Goal: Information Seeking & Learning: Learn about a topic

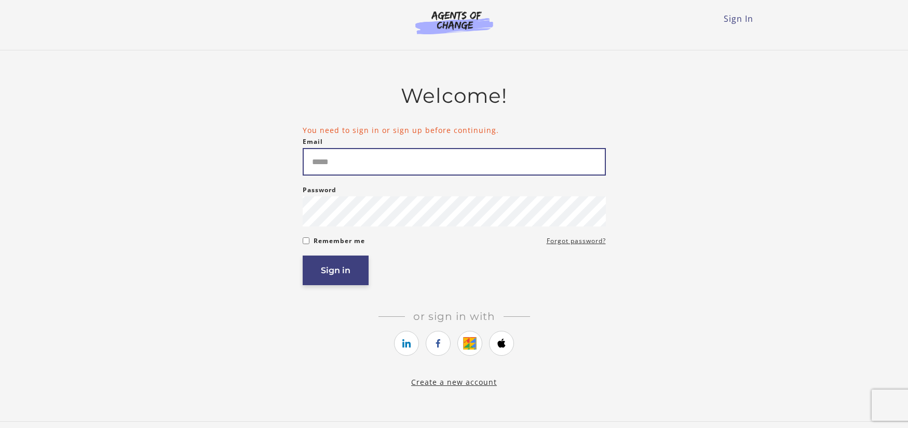
type input "**********"
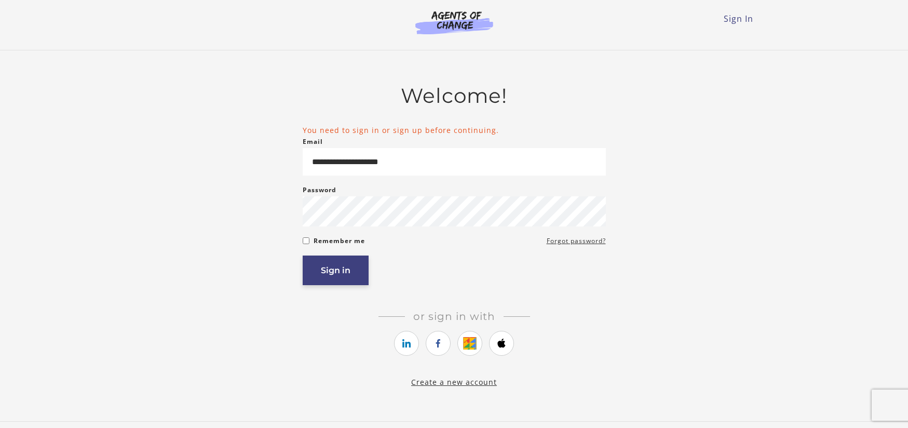
click at [336, 277] on button "Sign in" at bounding box center [336, 270] width 66 height 30
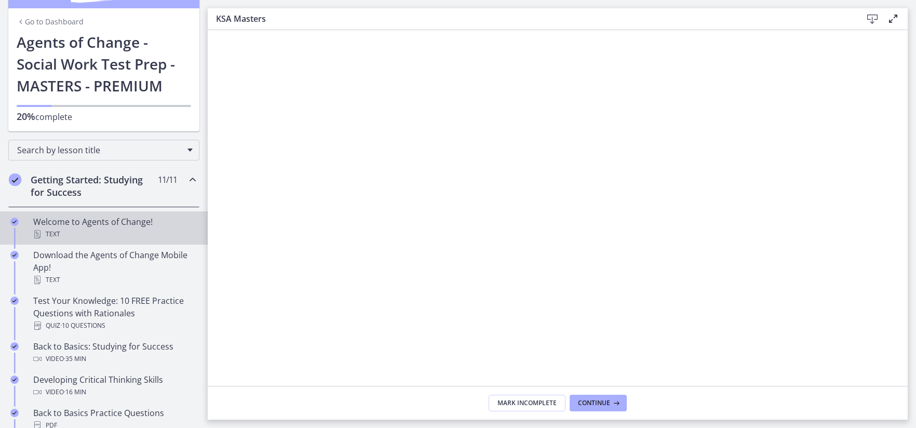
scroll to position [52, 0]
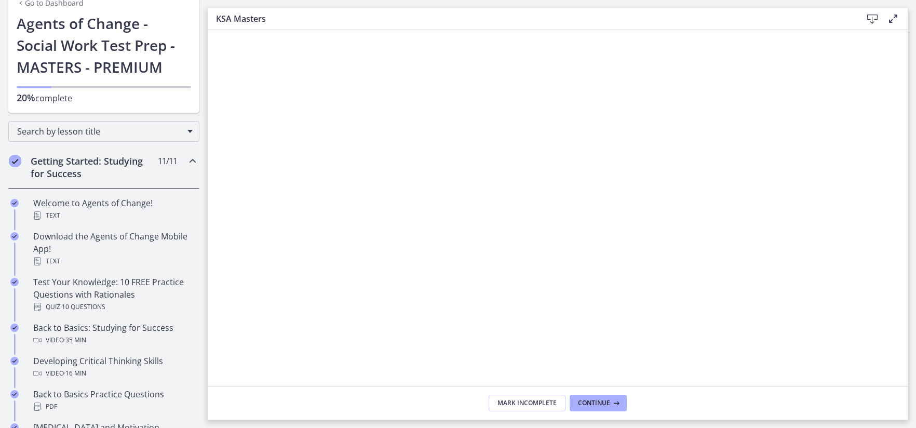
click at [186, 165] on icon "Chapters" at bounding box center [192, 161] width 12 height 12
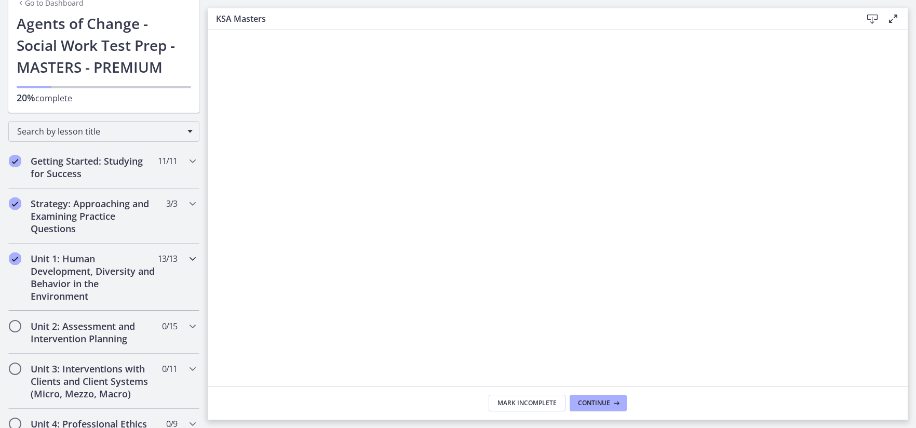
click at [186, 260] on icon "Chapters" at bounding box center [192, 258] width 12 height 12
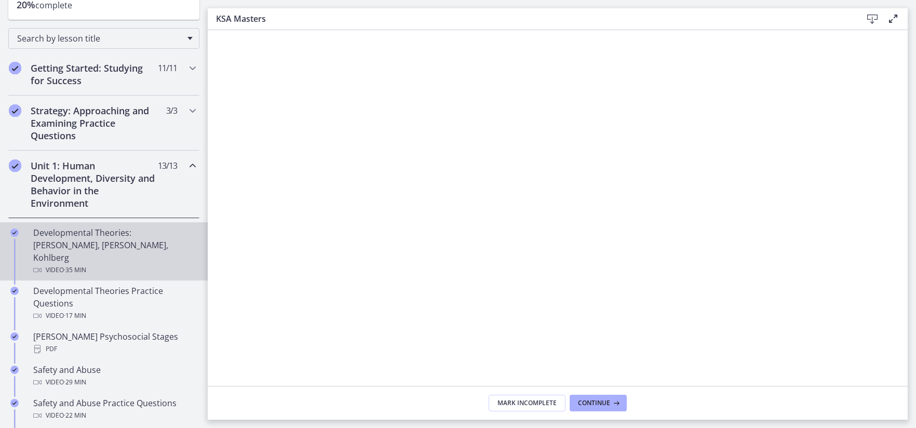
scroll to position [156, 0]
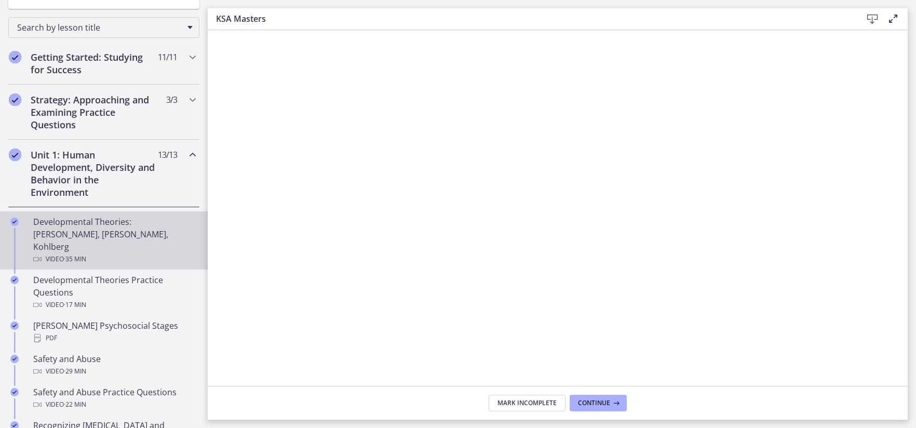
click at [80, 235] on div "Developmental Theories: Erikson, Piaget, Kohlberg Video · 35 min" at bounding box center [114, 240] width 162 height 50
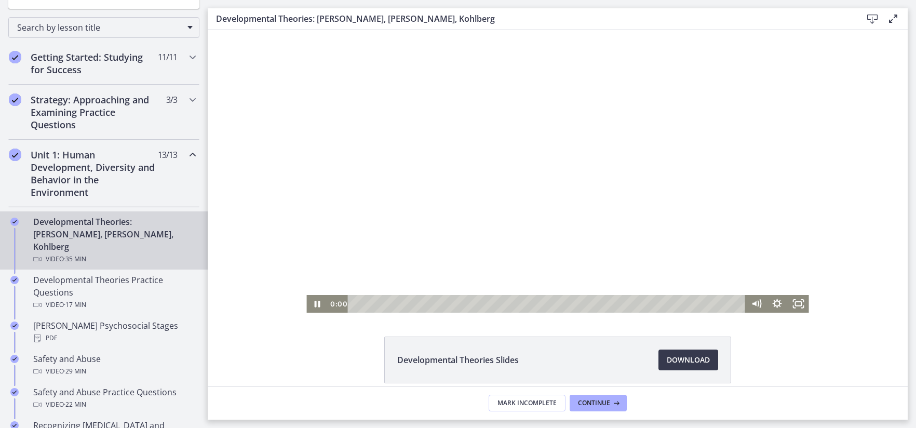
click at [473, 182] on div at bounding box center [557, 171] width 502 height 282
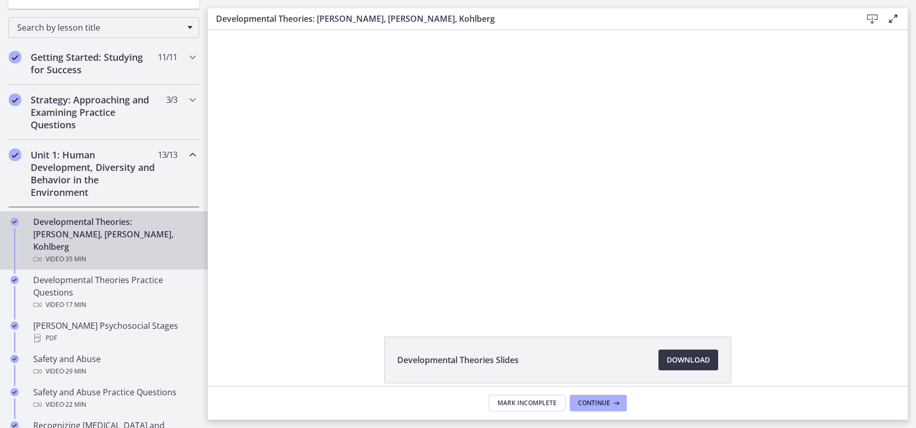
click at [667, 357] on span "Download Opens in a new window" at bounding box center [688, 360] width 43 height 12
